Goal: Transaction & Acquisition: Download file/media

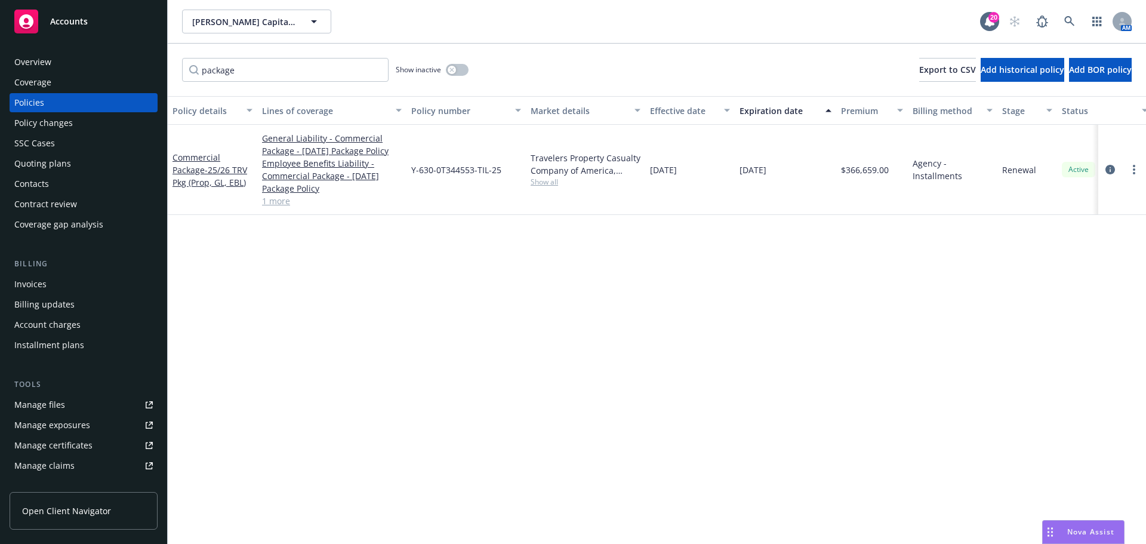
click at [92, 21] on div "Accounts" at bounding box center [83, 22] width 138 height 24
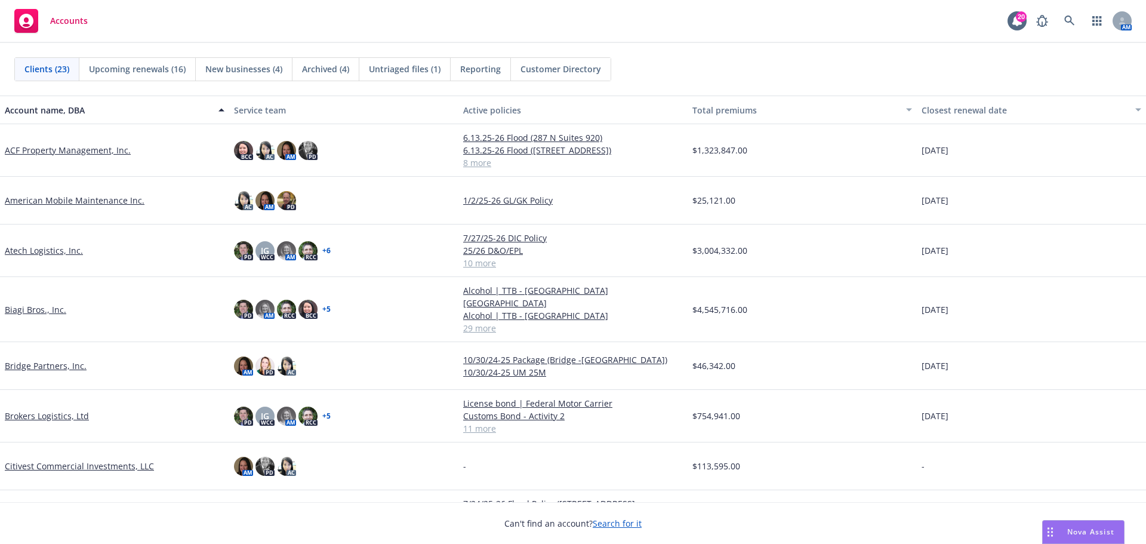
click at [41, 303] on link "Biagi Bros., Inc." at bounding box center [35, 309] width 61 height 13
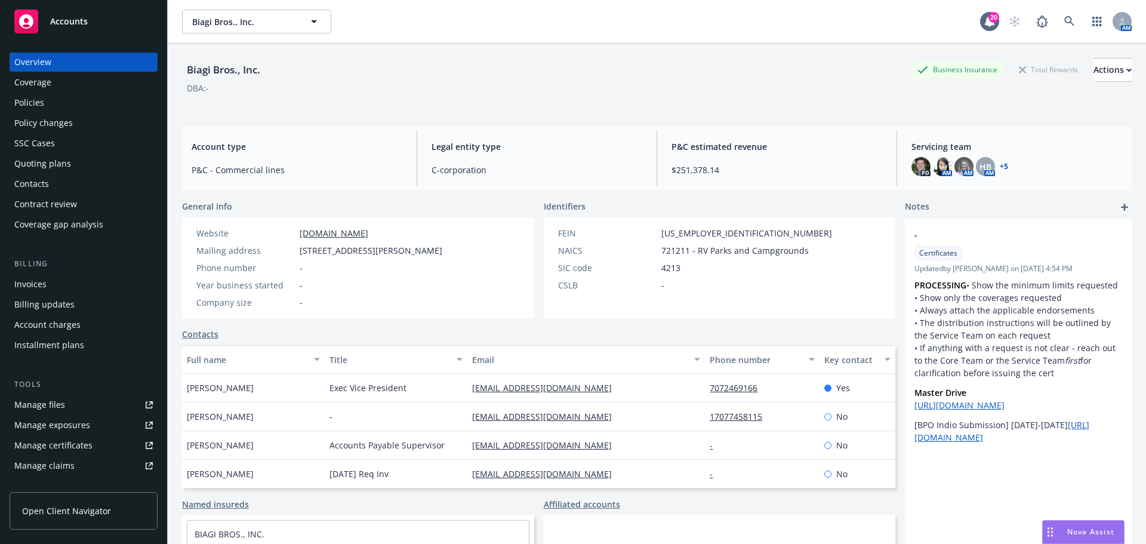
click at [62, 98] on div "Policies" at bounding box center [83, 102] width 138 height 19
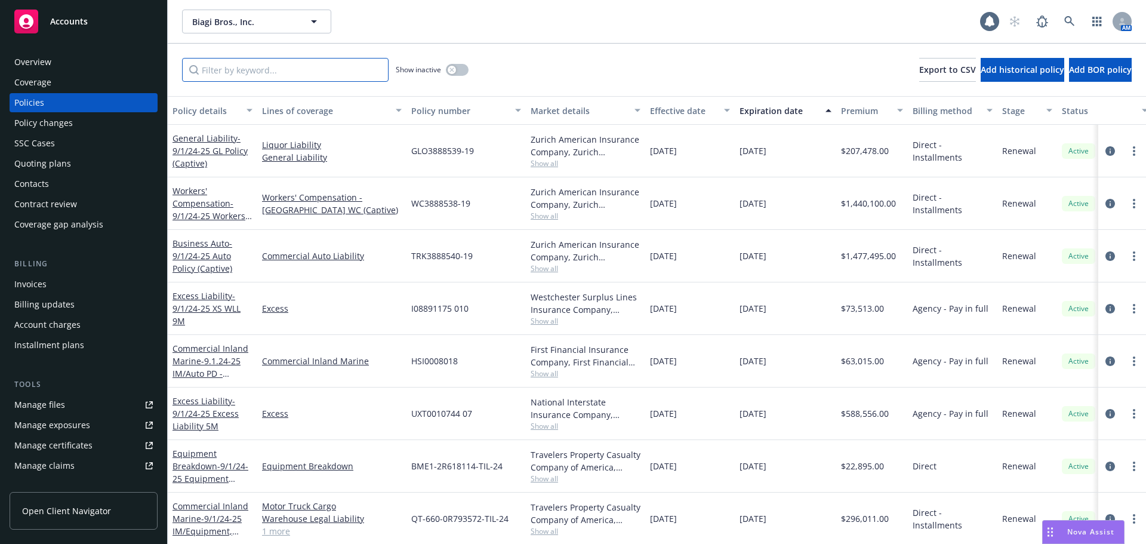
click at [273, 63] on input "Filter by keyword..." at bounding box center [285, 70] width 206 height 24
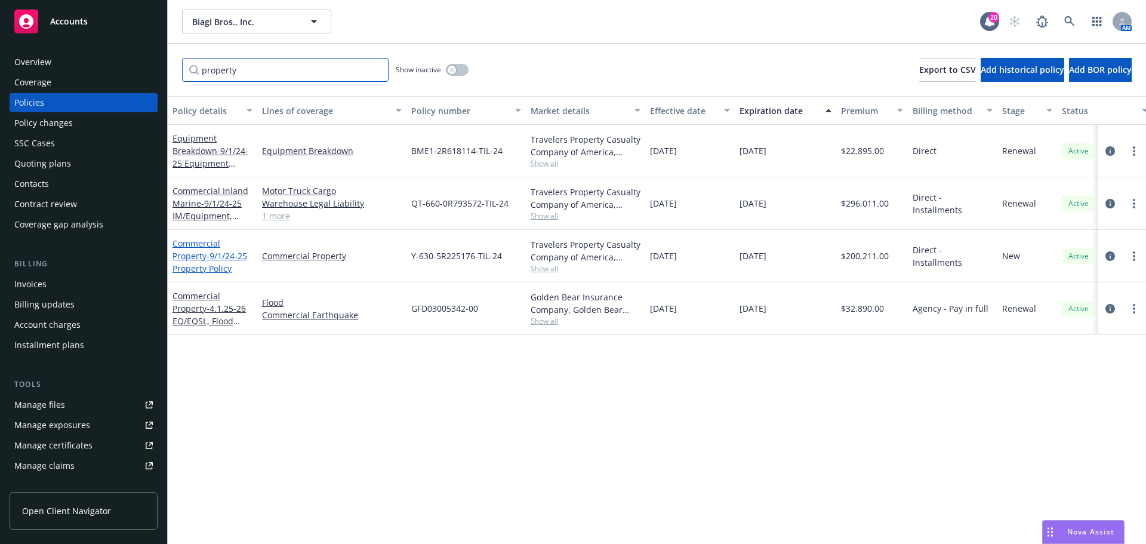
type input "property"
click at [206, 261] on span "- 9/1/24-25 Property Policy" at bounding box center [209, 262] width 75 height 24
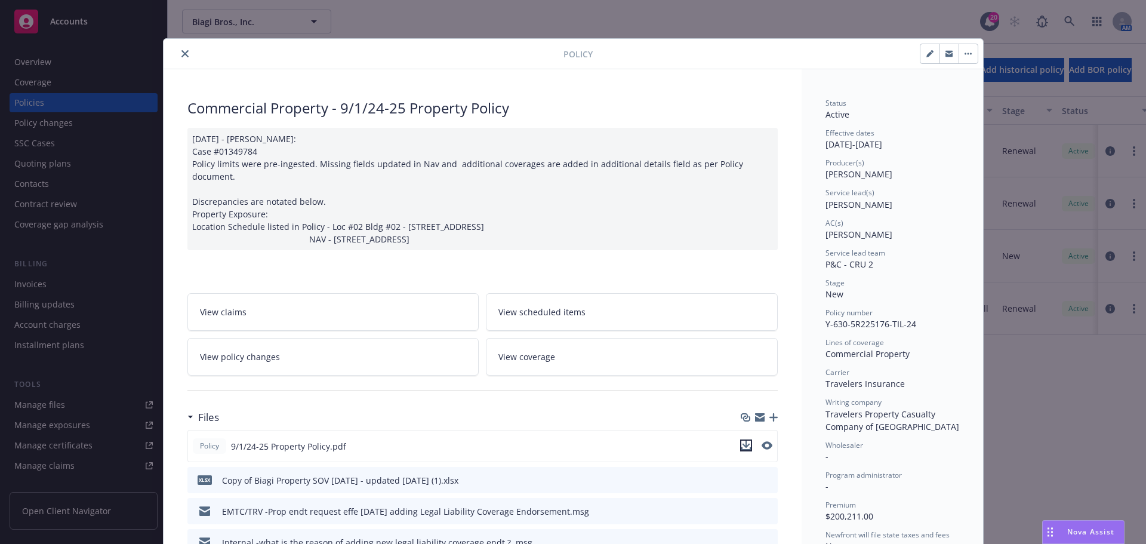
click at [745, 440] on icon "download file" at bounding box center [746, 445] width 10 height 10
click at [181, 52] on icon "close" at bounding box center [184, 53] width 7 height 7
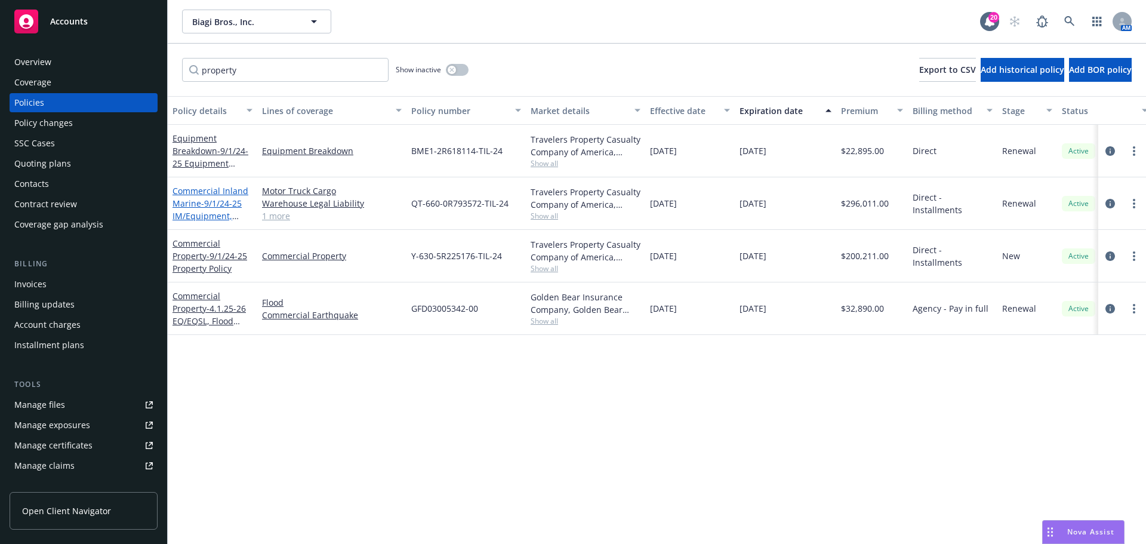
click at [209, 206] on span "- 9/1/24-25 IM/Equipment, WLL, MTC" at bounding box center [206, 216] width 69 height 36
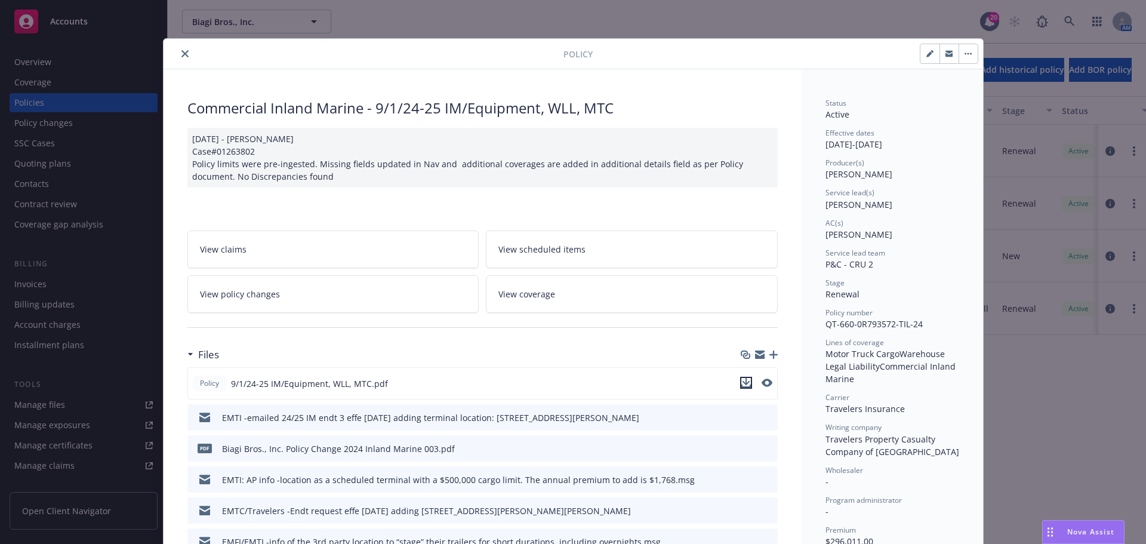
click at [745, 384] on icon "download file" at bounding box center [746, 383] width 10 height 10
